Goal: Information Seeking & Learning: Learn about a topic

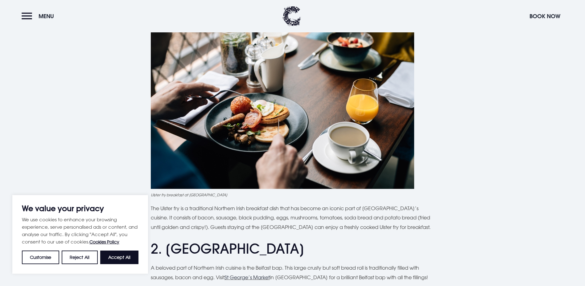
scroll to position [277, 0]
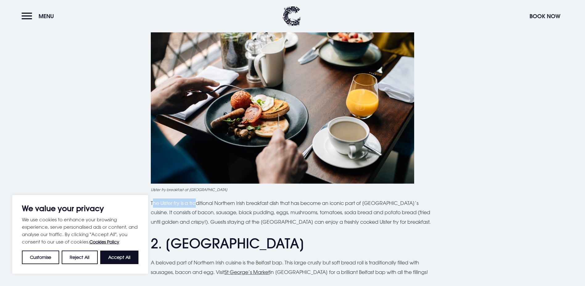
drag, startPoint x: 152, startPoint y: 201, endPoint x: 197, endPoint y: 200, distance: 45.3
click at [197, 200] on p "The Ulster fry is a traditional Northern Irish breakfast dish that has become a…" at bounding box center [293, 213] width 284 height 28
drag, startPoint x: 197, startPoint y: 200, endPoint x: 150, endPoint y: 202, distance: 46.9
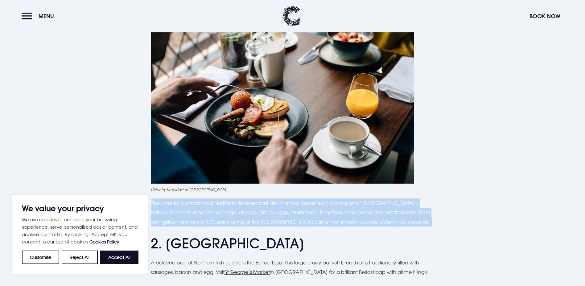
drag, startPoint x: 150, startPoint y: 202, endPoint x: 431, endPoint y: 225, distance: 281.8
drag, startPoint x: 431, startPoint y: 225, endPoint x: 396, endPoint y: 213, distance: 36.4
copy div "The Ulster fry is a traditional Northern Irish breakfast dish that has become a…"
click at [204, 84] on img at bounding box center [282, 95] width 263 height 175
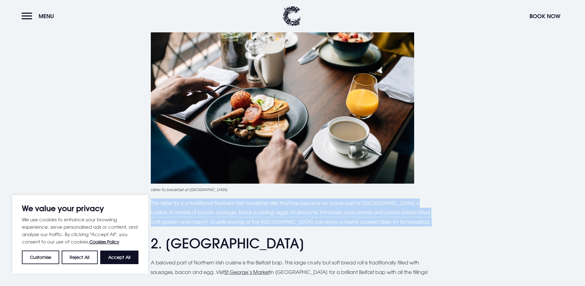
click at [209, 87] on img at bounding box center [282, 95] width 263 height 175
click at [210, 87] on img at bounding box center [282, 95] width 263 height 175
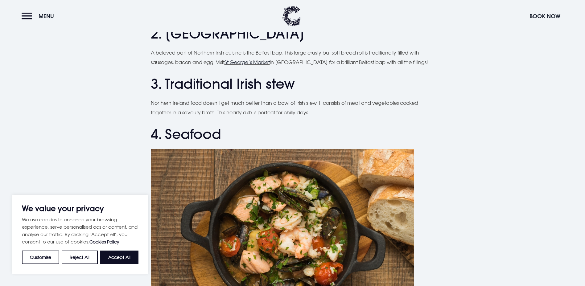
scroll to position [493, 0]
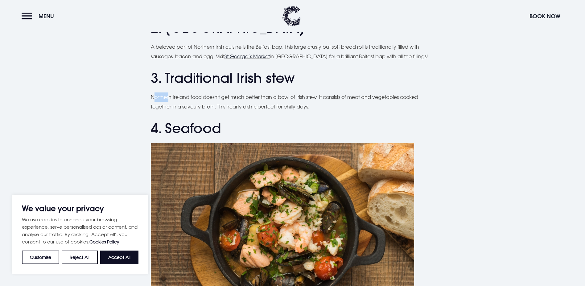
drag, startPoint x: 153, startPoint y: 96, endPoint x: 168, endPoint y: 98, distance: 15.6
click at [168, 98] on p "Northern Ireland food doesn't get much better than a bowl of Irish stew. It con…" at bounding box center [293, 101] width 284 height 19
drag, startPoint x: 168, startPoint y: 98, endPoint x: 151, endPoint y: 98, distance: 17.6
click at [152, 98] on p "Northern Ireland food doesn't get much better than a bowl of Irish stew. It con…" at bounding box center [293, 101] width 284 height 19
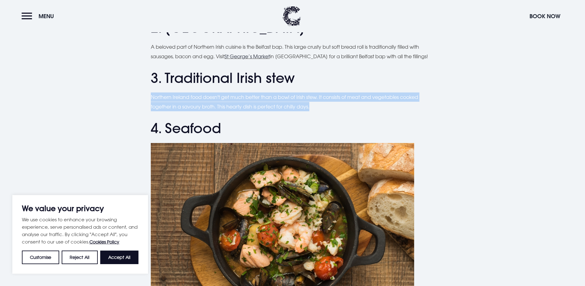
drag, startPoint x: 150, startPoint y: 97, endPoint x: 436, endPoint y: 105, distance: 285.6
copy p "Northern Ireland food doesn't get much better than a bowl of Irish stew. It con…"
